Goal: Navigation & Orientation: Find specific page/section

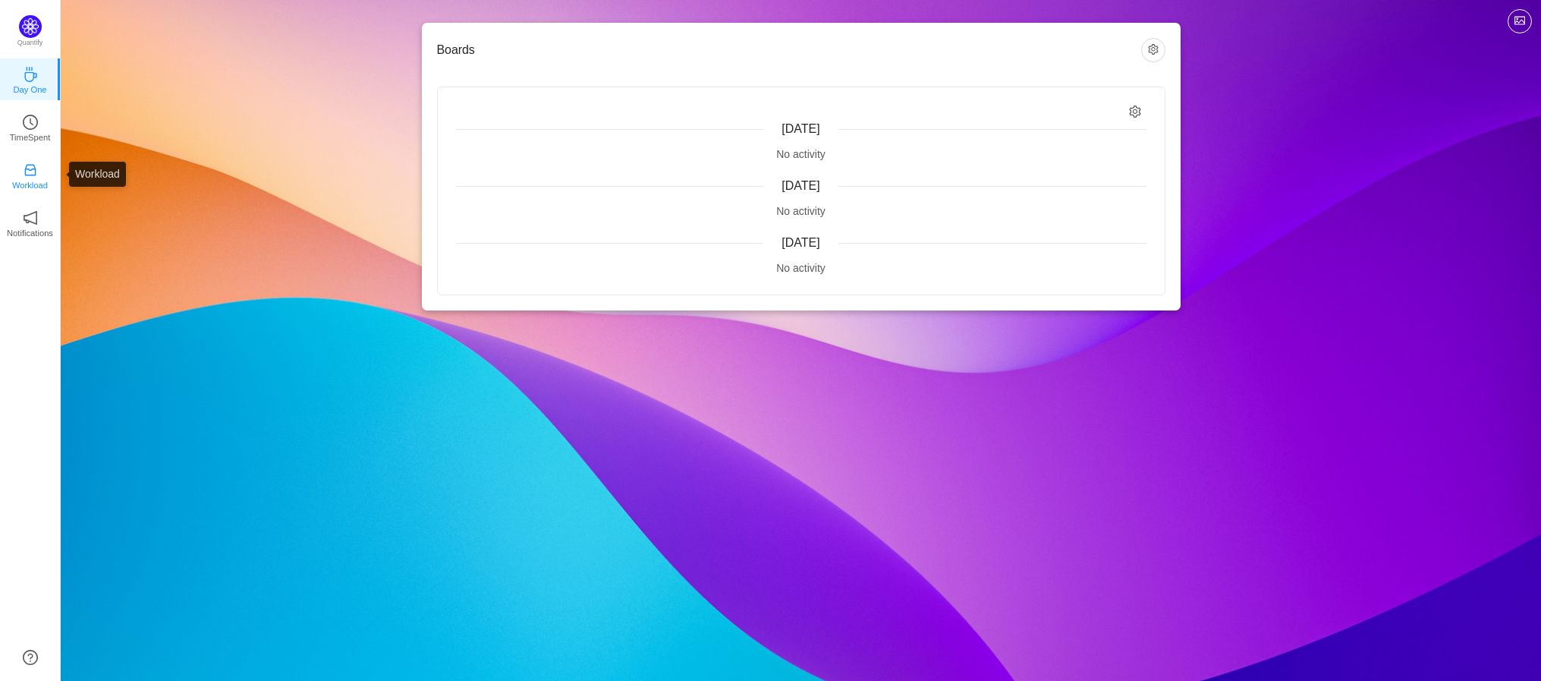
click at [29, 169] on icon "icon: inbox" at bounding box center [29, 170] width 11 height 11
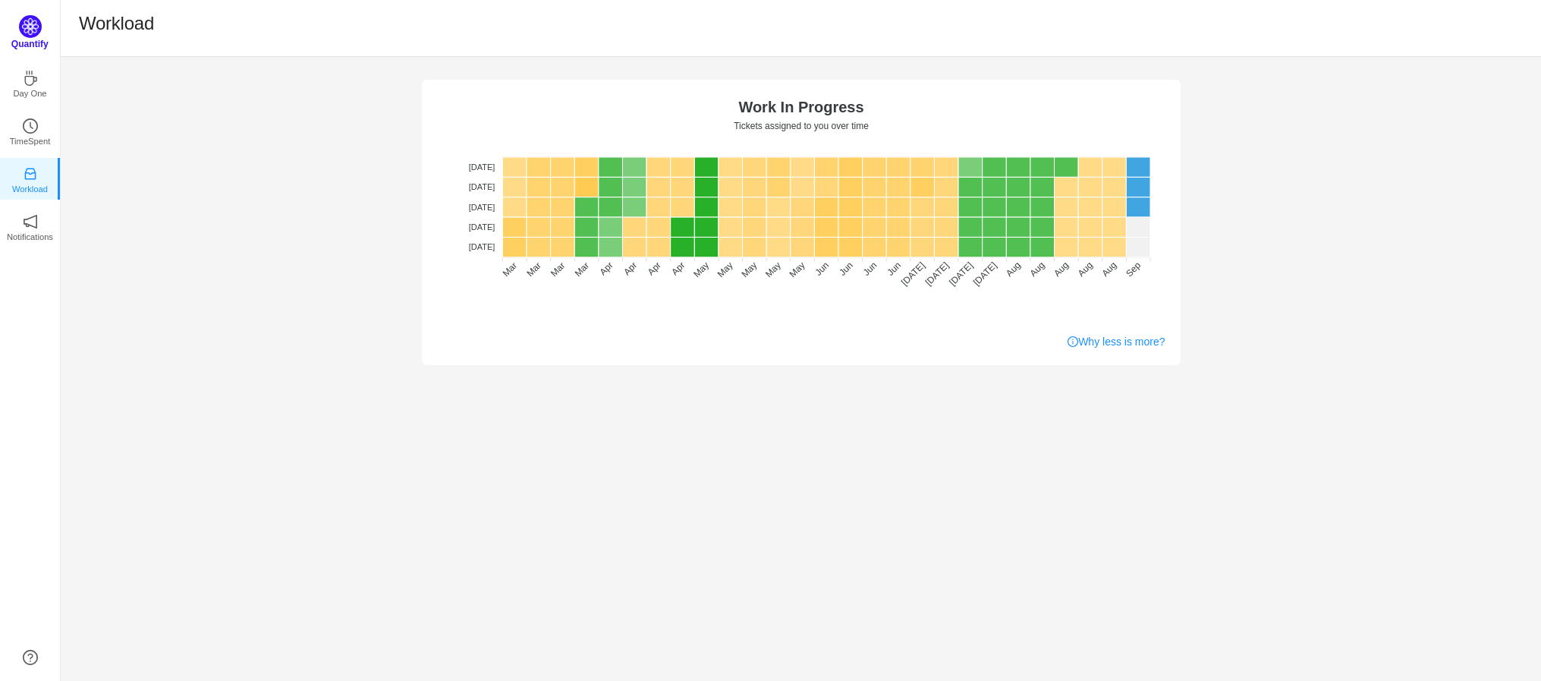
click at [26, 27] on img at bounding box center [30, 26] width 23 height 23
click at [22, 90] on p "Day One" at bounding box center [29, 90] width 33 height 14
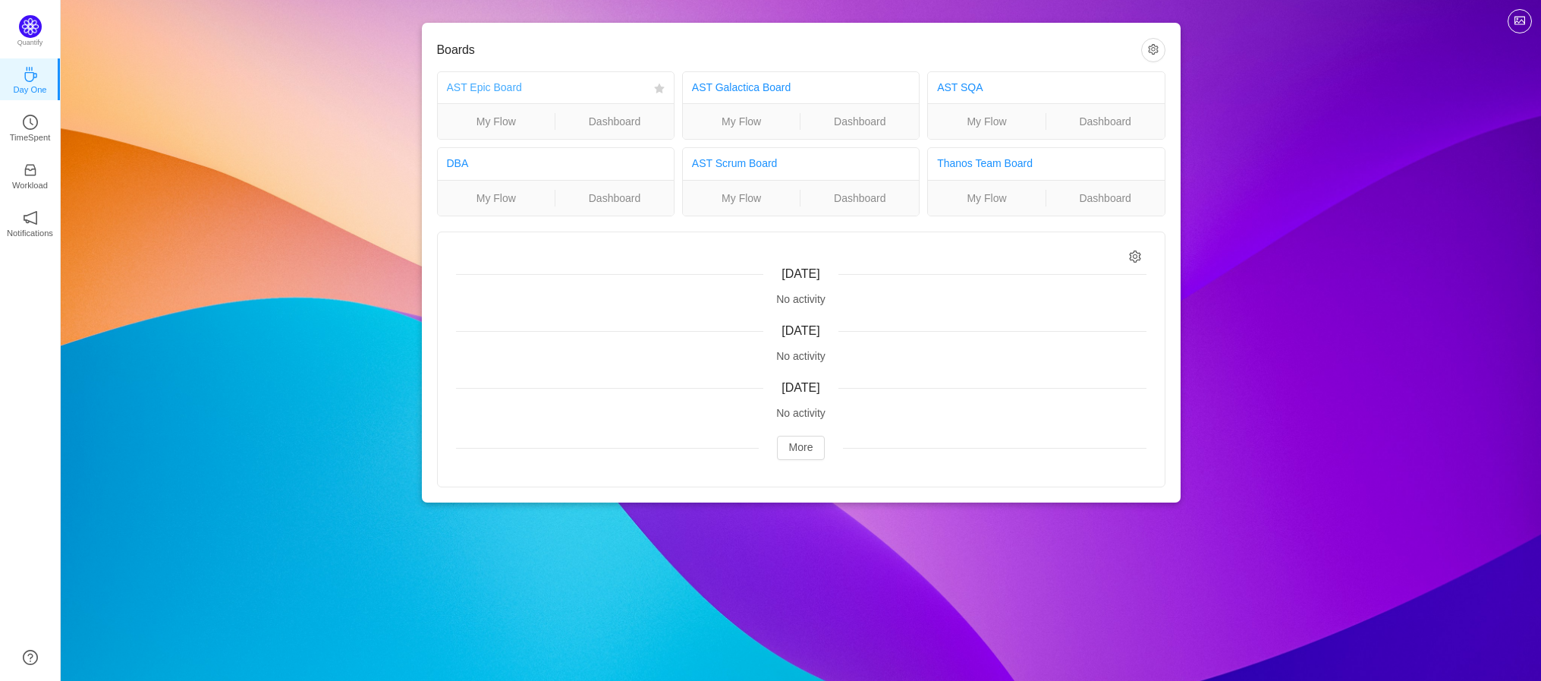
click at [471, 90] on link "AST Epic Board" at bounding box center [484, 87] width 75 height 12
